Goal: Connect with others: Connect with others

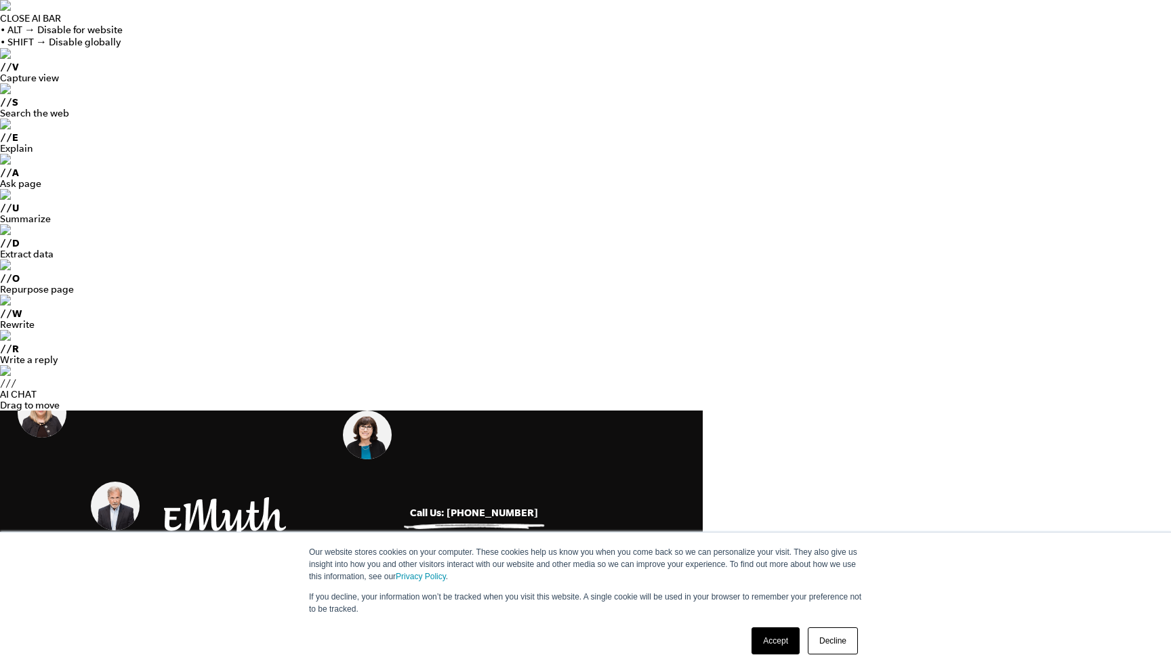
click at [773, 640] on link "Accept" at bounding box center [776, 641] width 48 height 27
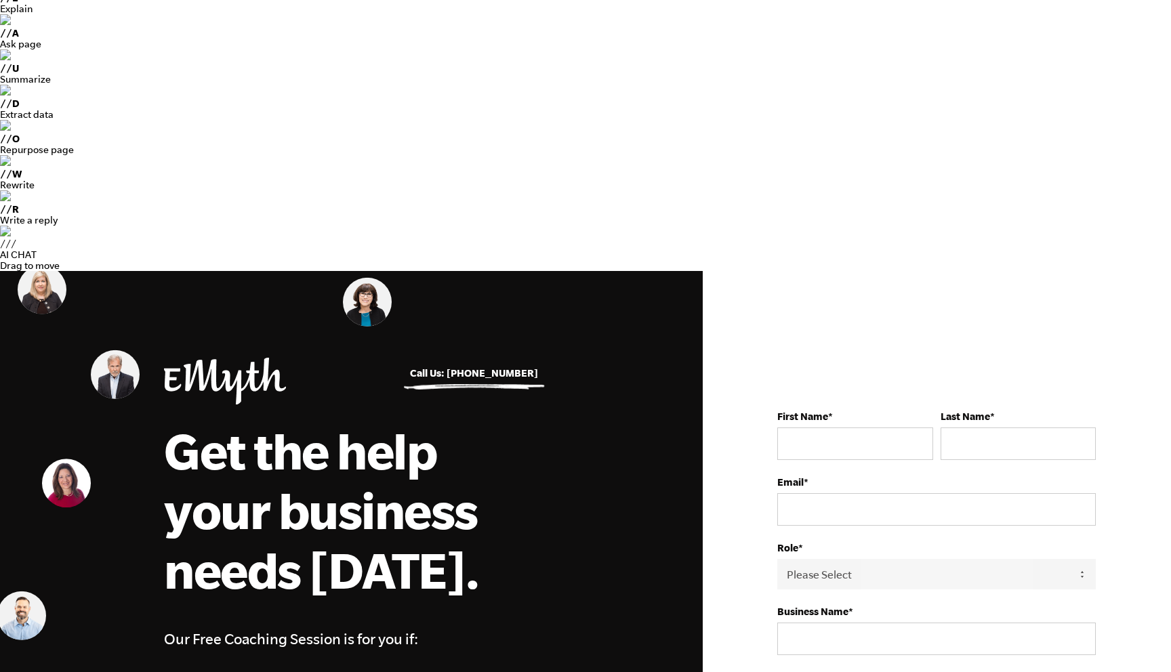
scroll to position [142, 0]
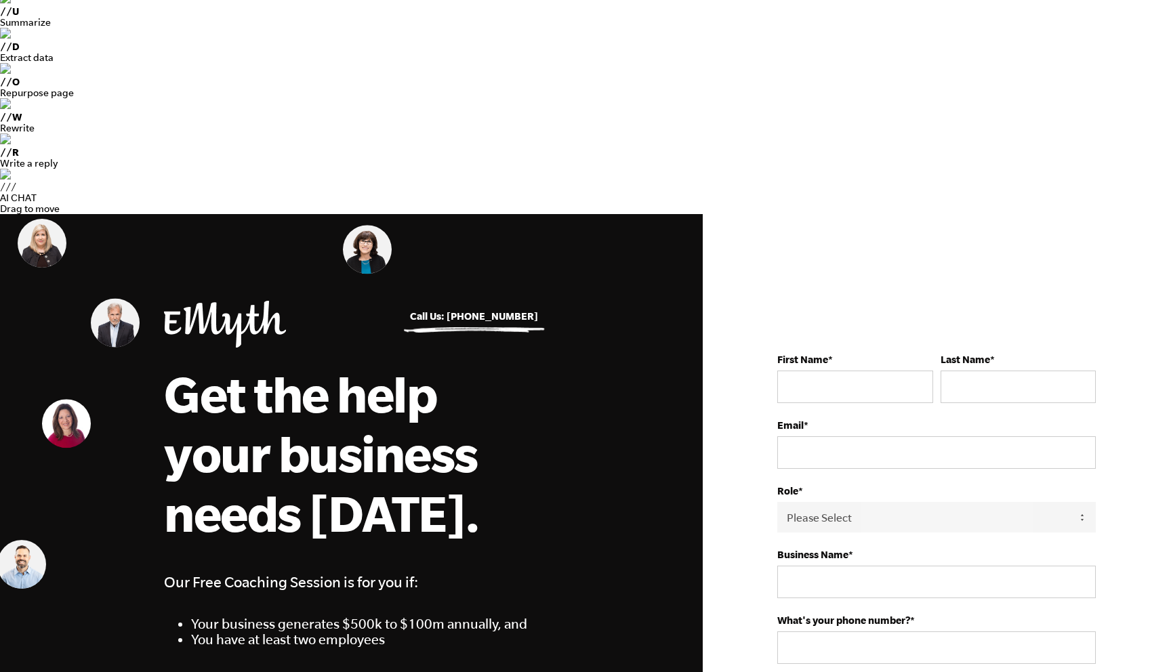
scroll to position [0, 0]
